Goal: Information Seeking & Learning: Learn about a topic

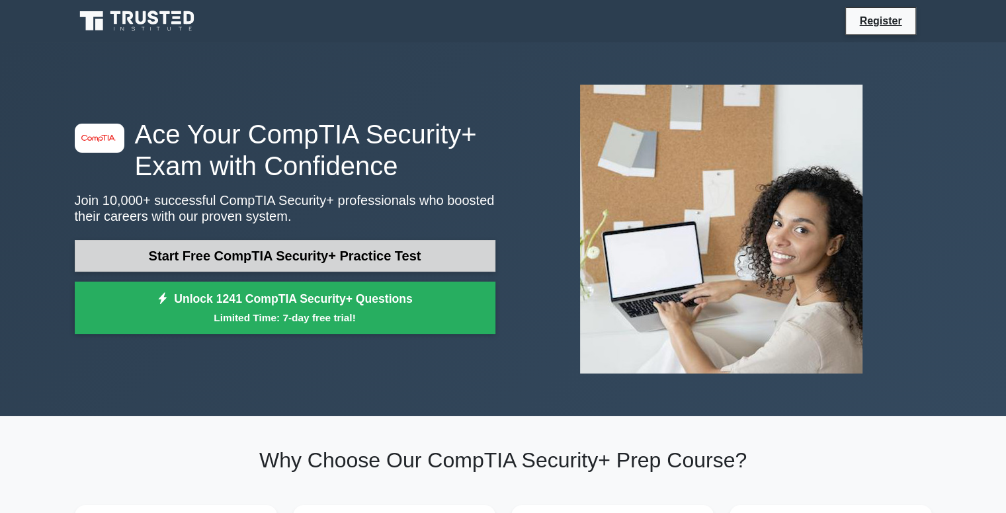
click at [339, 256] on link "Start Free CompTIA Security+ Practice Test" at bounding box center [285, 256] width 421 height 32
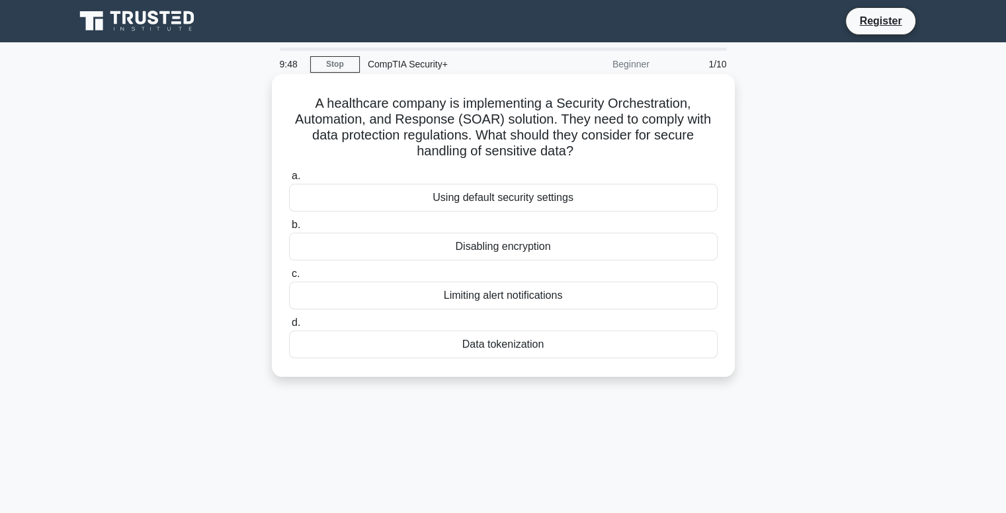
click at [482, 342] on div "Data tokenization" at bounding box center [503, 345] width 428 height 28
click at [289, 327] on input "d. Data tokenization" at bounding box center [289, 323] width 0 height 9
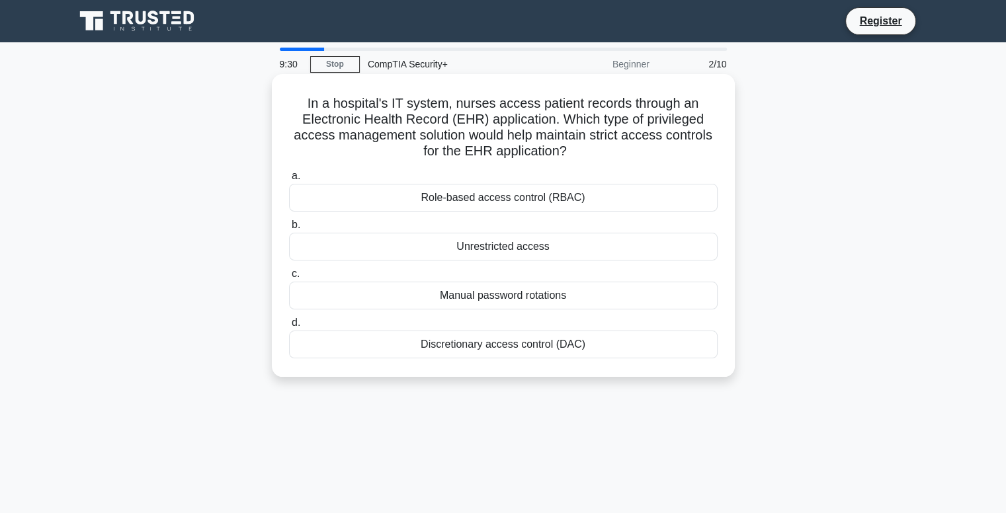
click at [471, 346] on div "Discretionary access control (DAC)" at bounding box center [503, 345] width 428 height 28
click at [289, 327] on input "d. Discretionary access control (DAC)" at bounding box center [289, 323] width 0 height 9
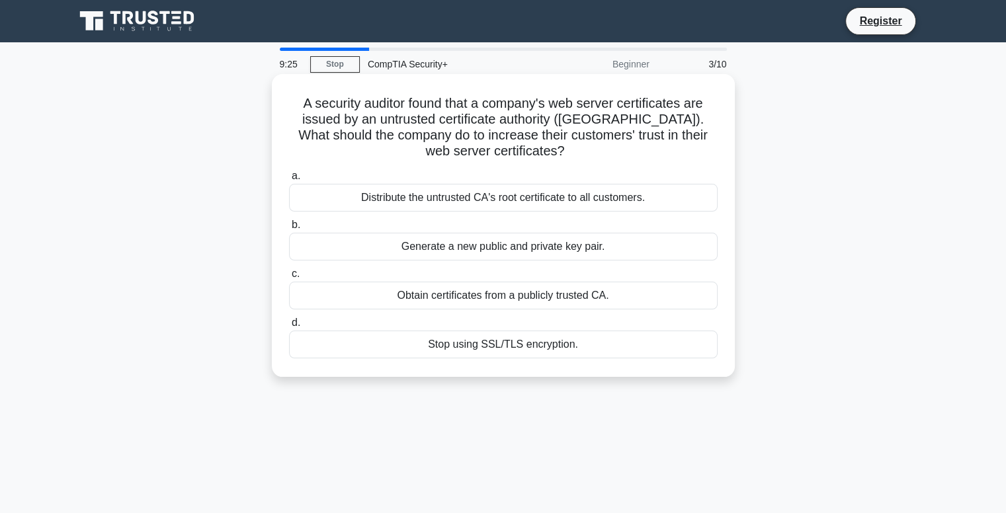
click at [566, 142] on h5 "A security auditor found that a company's web server certificates are issued by…" at bounding box center [503, 127] width 431 height 65
click at [466, 244] on div "Generate a new public and private key pair." at bounding box center [503, 247] width 428 height 28
click at [289, 229] on input "b. Generate a new public and private key pair." at bounding box center [289, 225] width 0 height 9
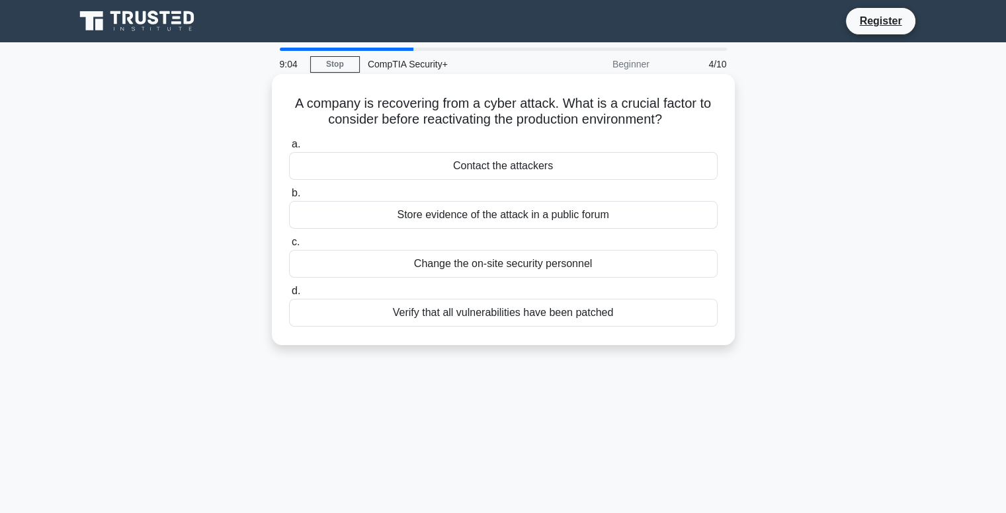
click at [500, 313] on div "Verify that all vulnerabilities have been patched" at bounding box center [503, 313] width 428 height 28
click at [289, 296] on input "d. Verify that all vulnerabilities have been patched" at bounding box center [289, 291] width 0 height 9
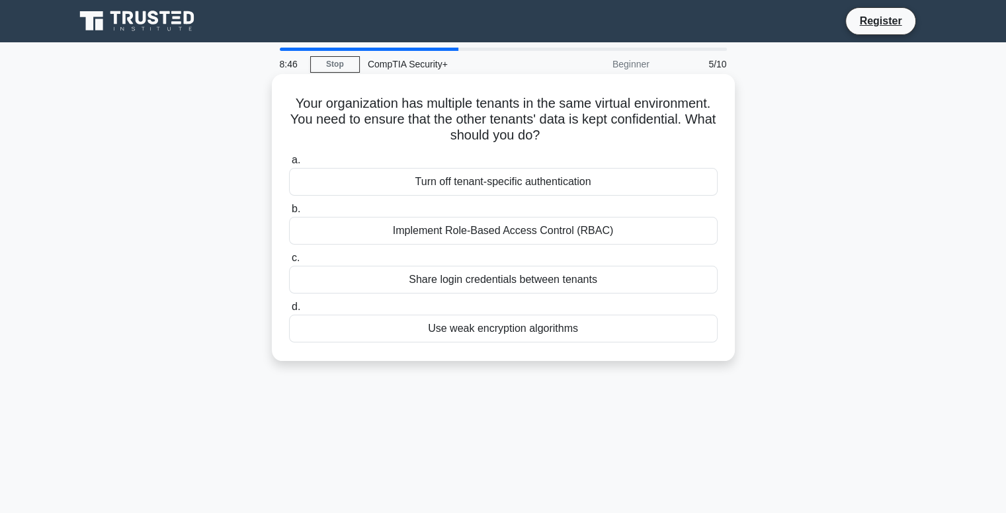
click at [487, 237] on div "Implement Role-Based Access Control (RBAC)" at bounding box center [503, 231] width 428 height 28
click at [289, 214] on input "b. Implement Role-Based Access Control (RBAC)" at bounding box center [289, 209] width 0 height 9
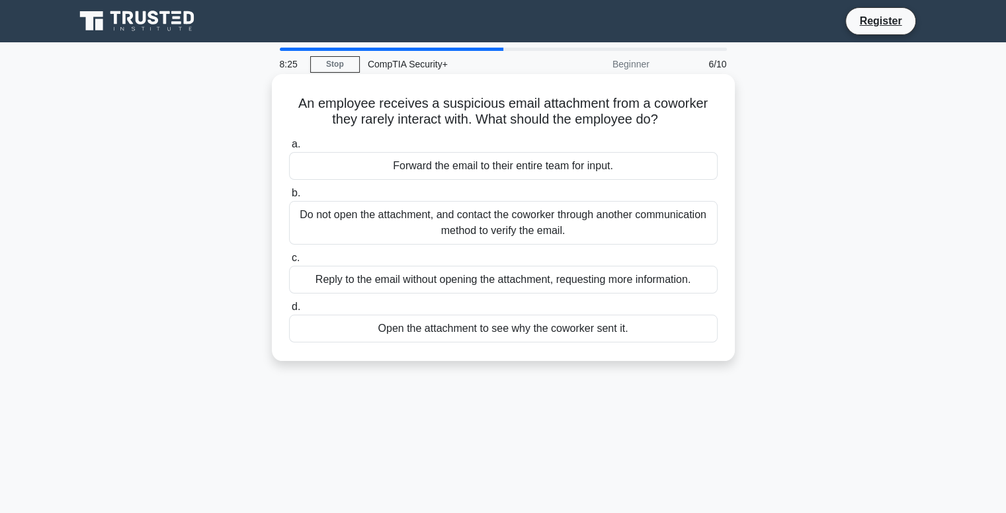
click at [438, 223] on div "Do not open the attachment, and contact the coworker through another communicat…" at bounding box center [503, 223] width 428 height 44
click at [289, 198] on input "b. Do not open the attachment, and contact the coworker through another communi…" at bounding box center [289, 193] width 0 height 9
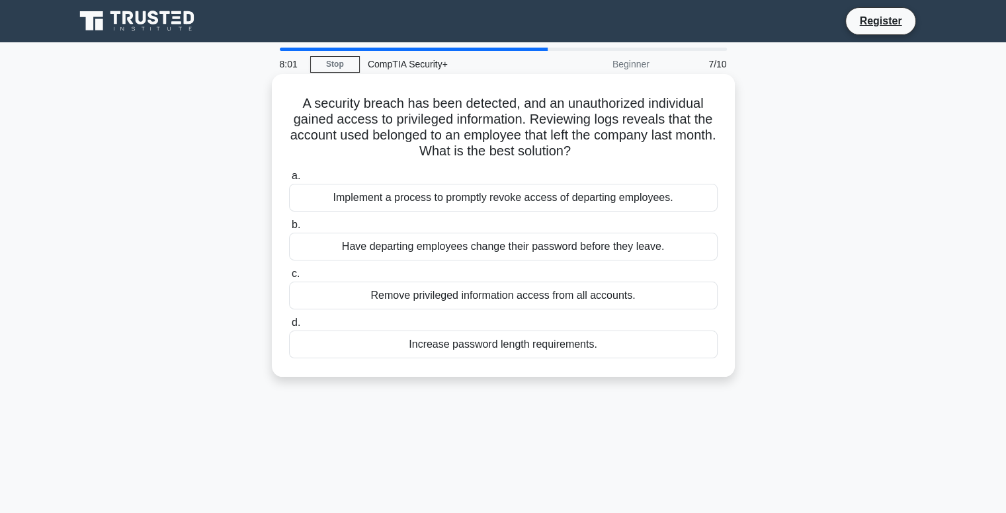
click at [463, 199] on div "Implement a process to promptly revoke access of departing employees." at bounding box center [503, 198] width 428 height 28
click at [289, 181] on input "a. Implement a process to promptly revoke access of departing employees." at bounding box center [289, 176] width 0 height 9
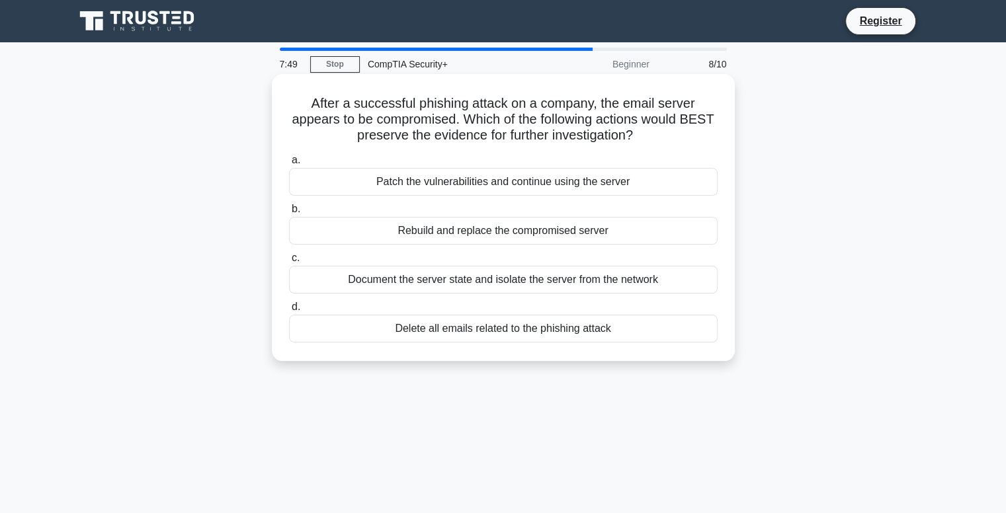
click at [439, 285] on div "Document the server state and isolate the server from the network" at bounding box center [503, 280] width 428 height 28
click at [289, 263] on input "c. Document the server state and isolate the server from the network" at bounding box center [289, 258] width 0 height 9
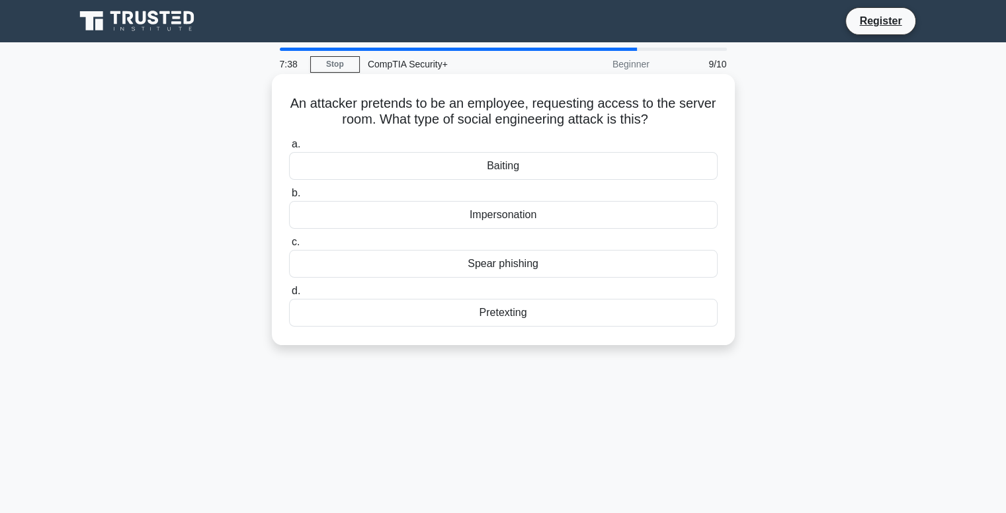
click at [513, 215] on div "Impersonation" at bounding box center [503, 215] width 428 height 28
click at [289, 198] on input "b. Impersonation" at bounding box center [289, 193] width 0 height 9
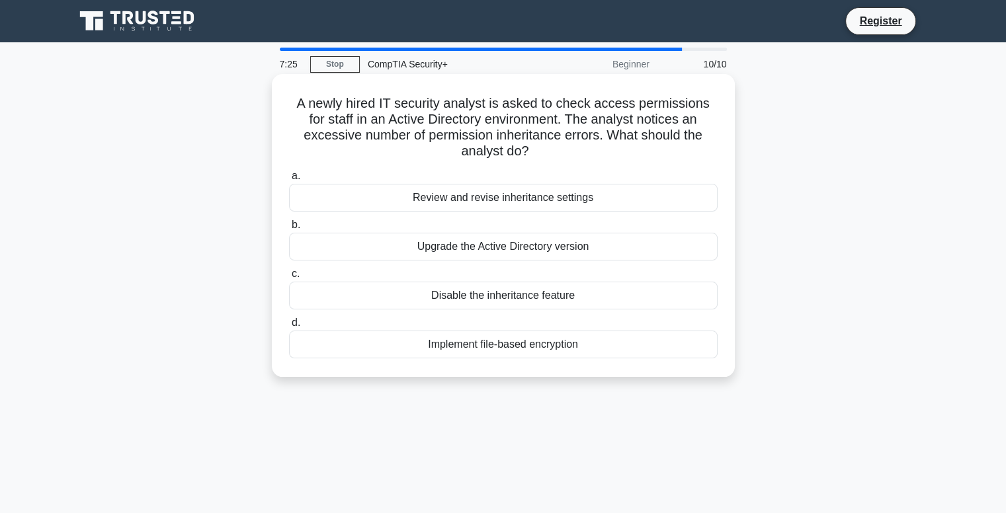
click at [455, 197] on div "Review and revise inheritance settings" at bounding box center [503, 198] width 428 height 28
click at [289, 181] on input "a. Review and revise inheritance settings" at bounding box center [289, 176] width 0 height 9
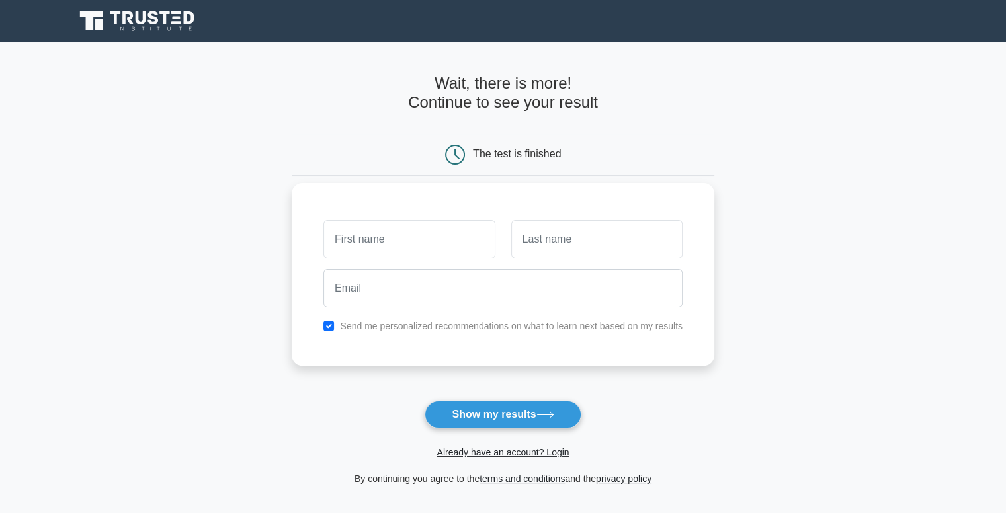
click at [438, 232] on input "text" at bounding box center [408, 239] width 171 height 38
type input "[PERSON_NAME]"
click at [531, 253] on input "text" at bounding box center [596, 239] width 171 height 38
type input "[PERSON_NAME]"
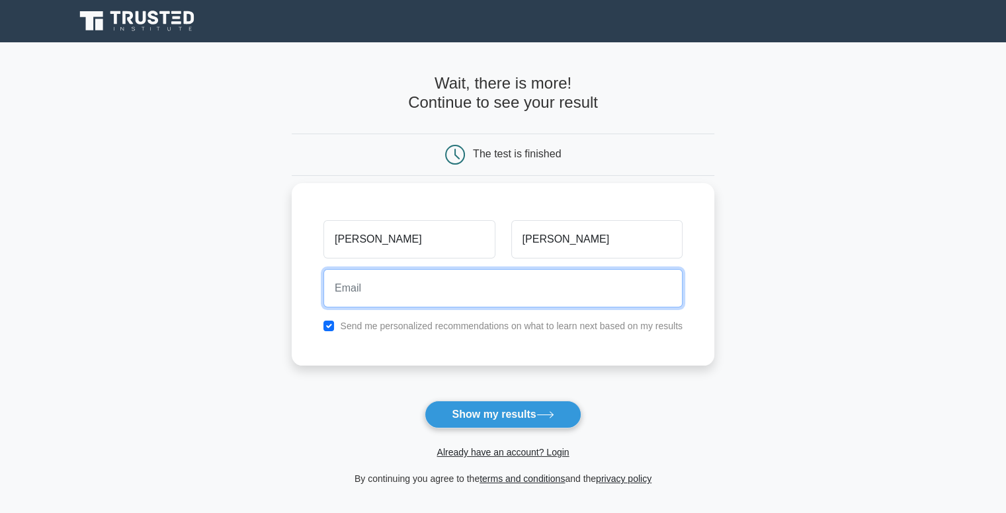
click at [530, 281] on input "email" at bounding box center [502, 288] width 359 height 38
type input "[EMAIL_ADDRESS][DOMAIN_NAME]"
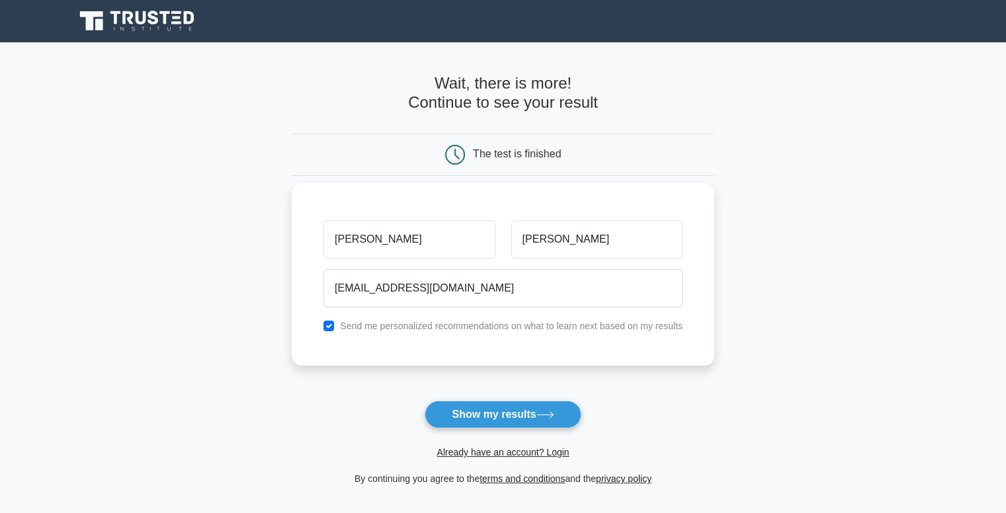
click at [411, 327] on label "Send me personalized recommendations on what to learn next based on my results" at bounding box center [511, 326] width 343 height 11
click at [417, 321] on label "Send me personalized recommendations on what to learn next based on my results" at bounding box center [511, 326] width 343 height 11
click at [329, 324] on input "checkbox" at bounding box center [328, 326] width 11 height 11
checkbox input "false"
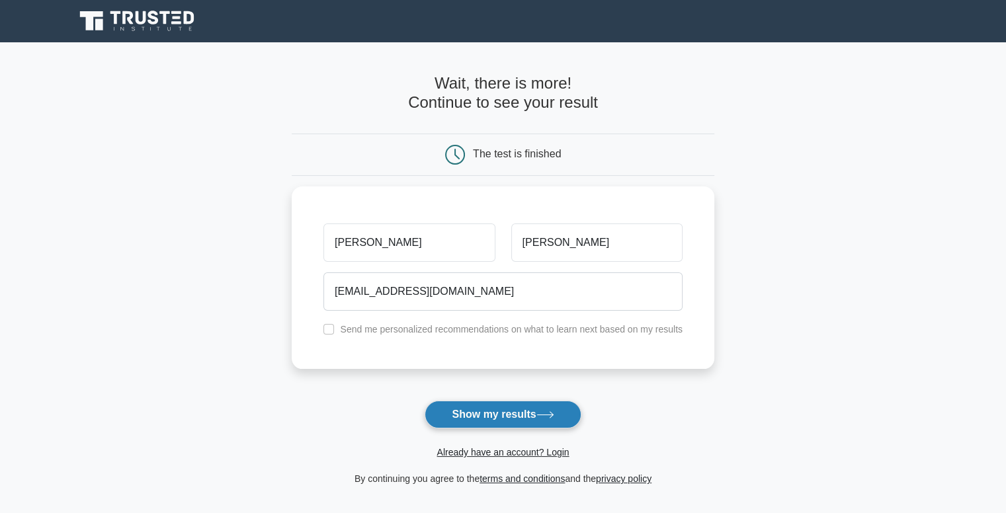
click at [476, 411] on button "Show my results" at bounding box center [503, 415] width 156 height 28
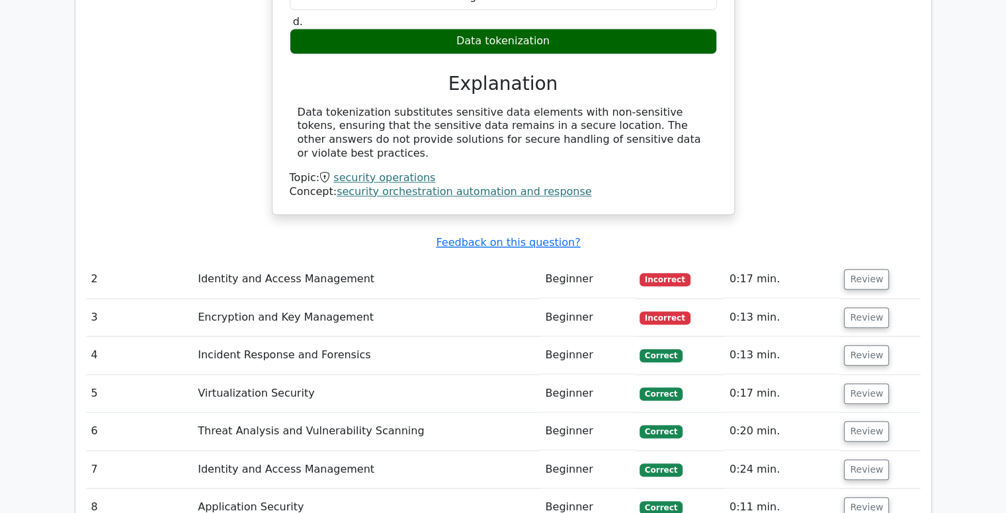
scroll to position [1362, 0]
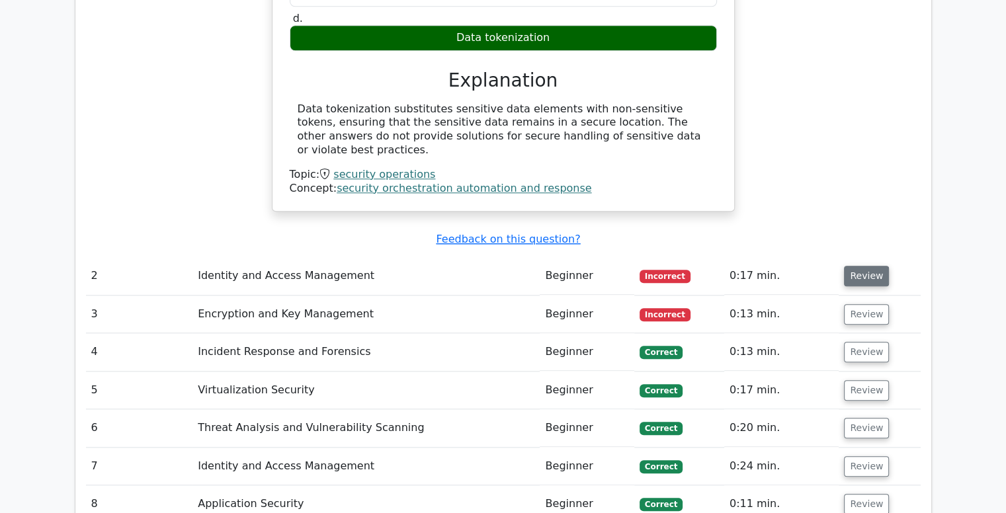
click at [874, 266] on button "Review" at bounding box center [866, 276] width 45 height 20
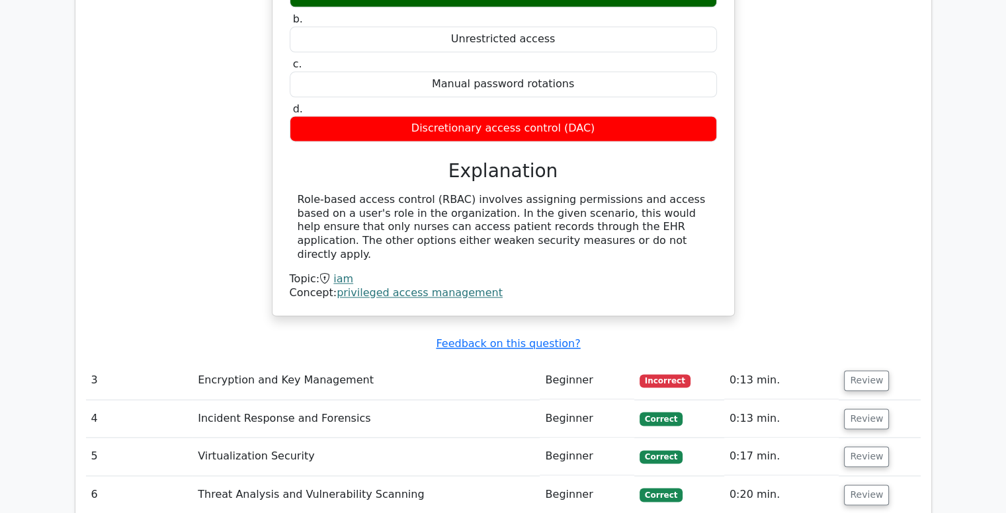
scroll to position [1785, 0]
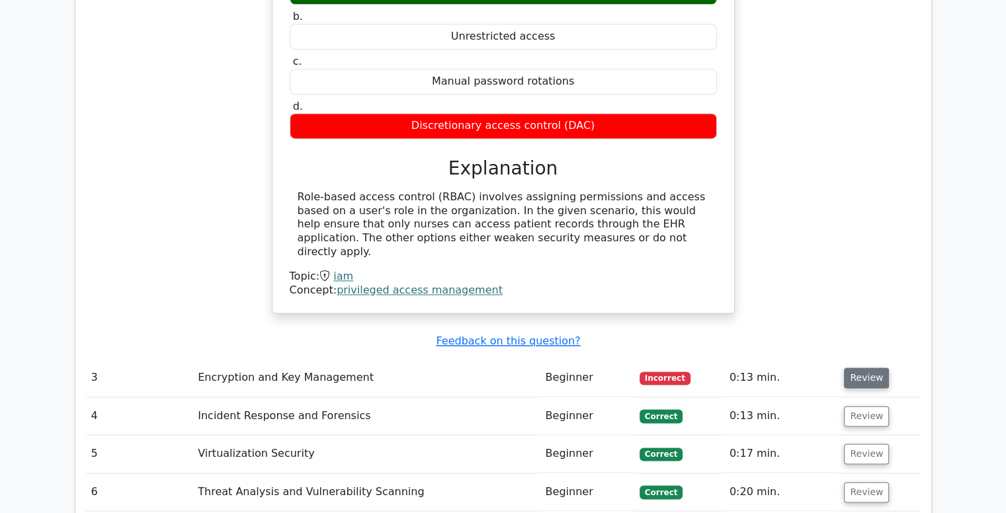
click at [859, 368] on button "Review" at bounding box center [866, 378] width 45 height 20
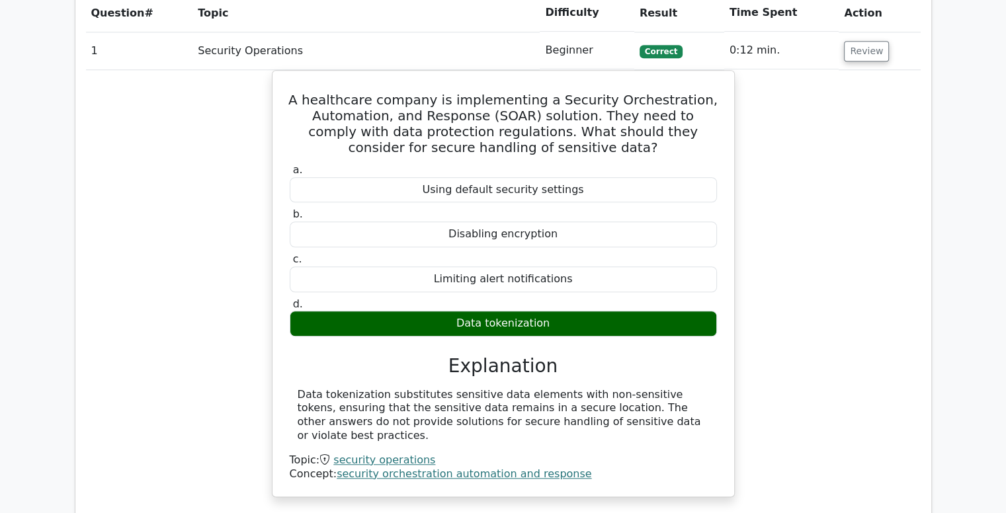
scroll to position [1000, 0]
